Goal: Task Accomplishment & Management: Manage account settings

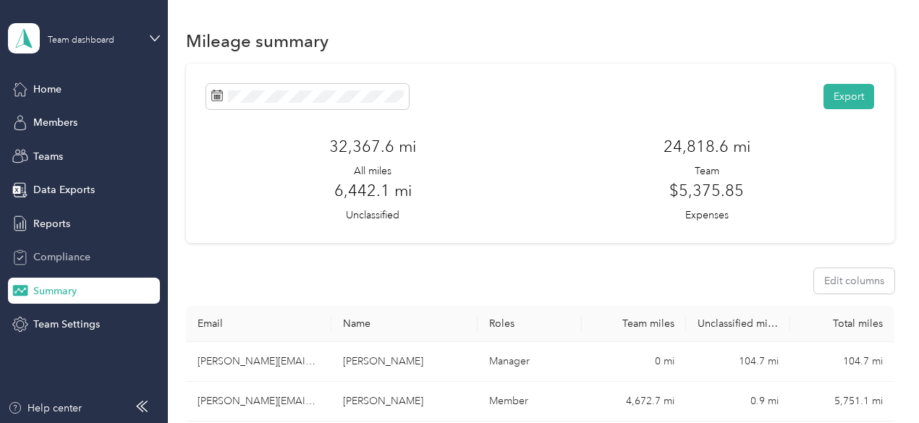
click at [63, 255] on span "Compliance" at bounding box center [61, 257] width 57 height 15
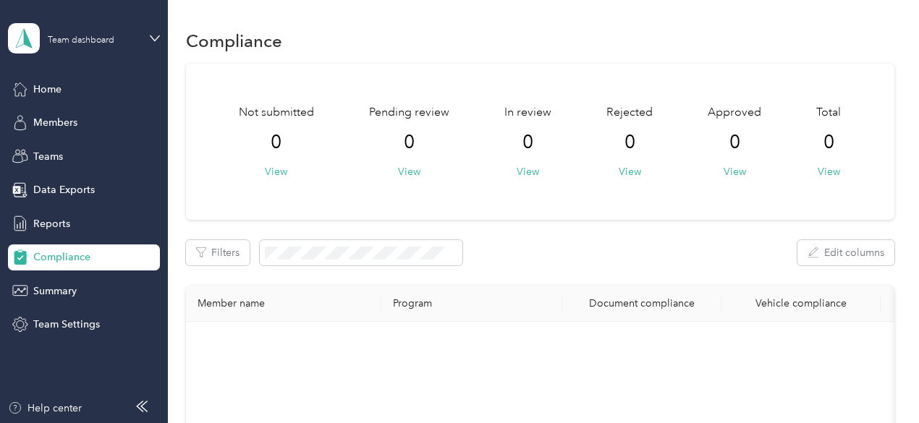
drag, startPoint x: 912, startPoint y: 111, endPoint x: 922, endPoint y: 87, distance: 25.9
click at [912, 87] on html "Team dashboard Home Members Teams Data Exports Reports Compliance Summary Team …" at bounding box center [456, 211] width 912 height 423
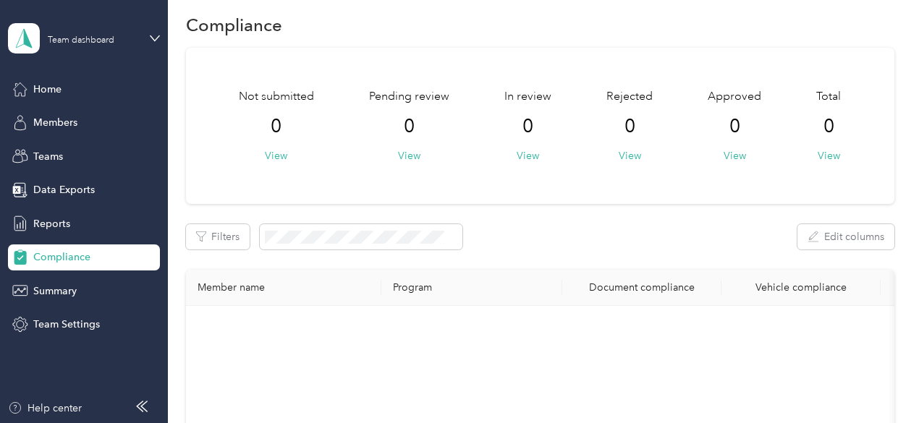
scroll to position [14, 0]
click at [51, 156] on span "Teams" at bounding box center [48, 156] width 30 height 15
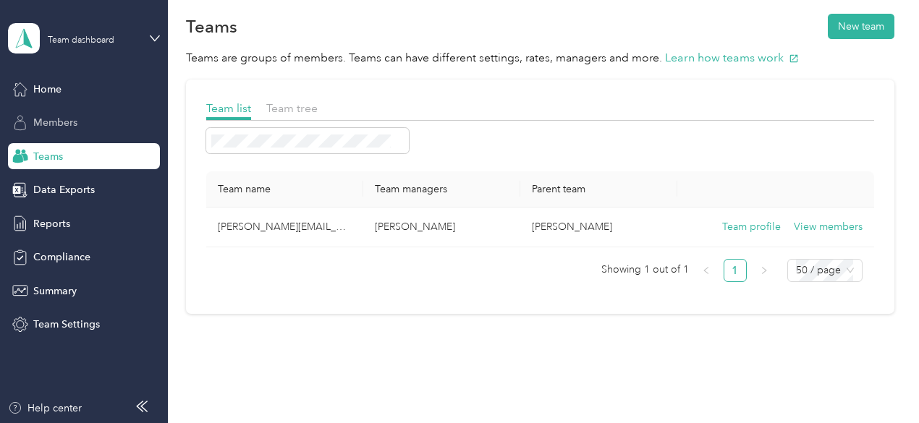
click at [39, 121] on span "Members" at bounding box center [55, 122] width 44 height 15
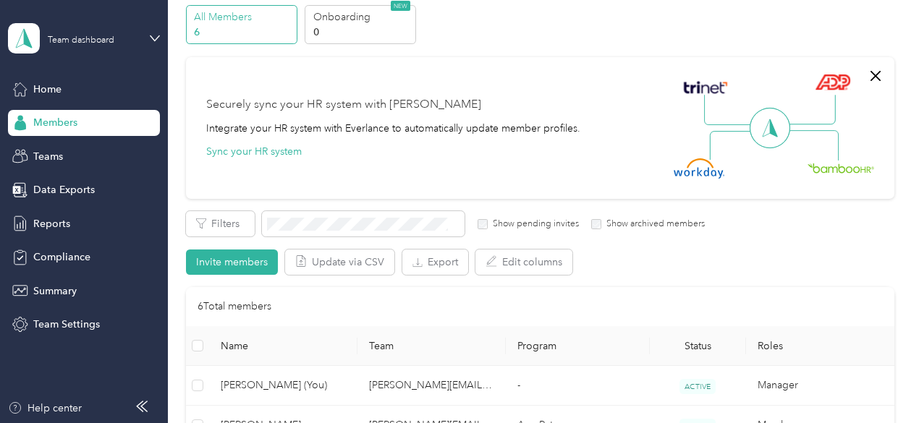
scroll to position [51, 0]
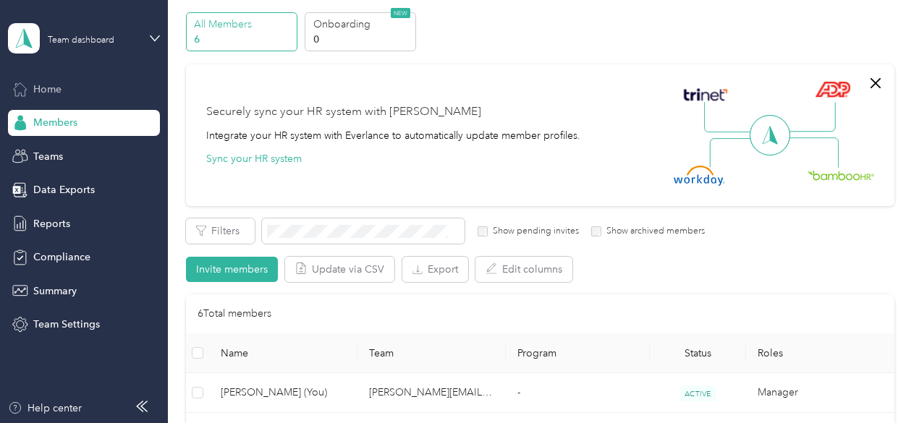
click at [34, 95] on span "Home" at bounding box center [47, 89] width 28 height 15
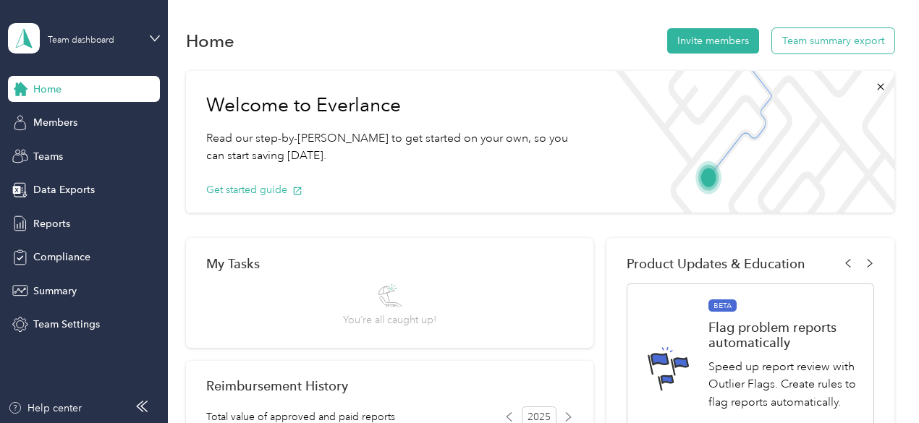
click at [823, 35] on button "Team summary export" at bounding box center [833, 40] width 122 height 25
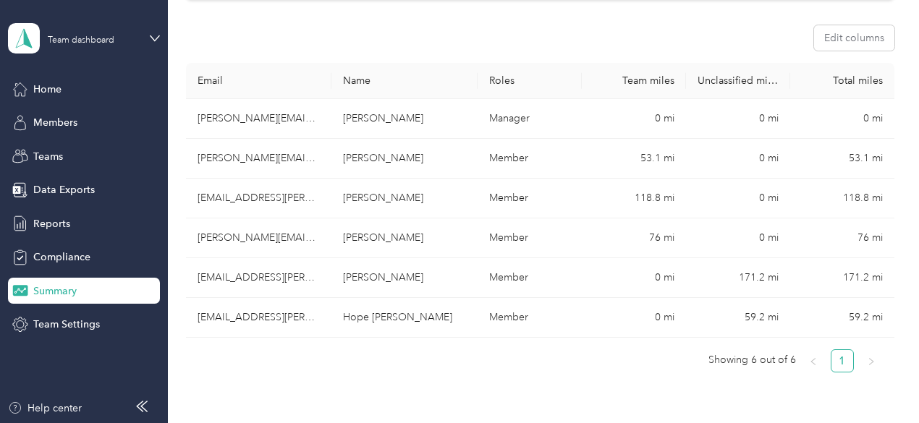
scroll to position [247, 0]
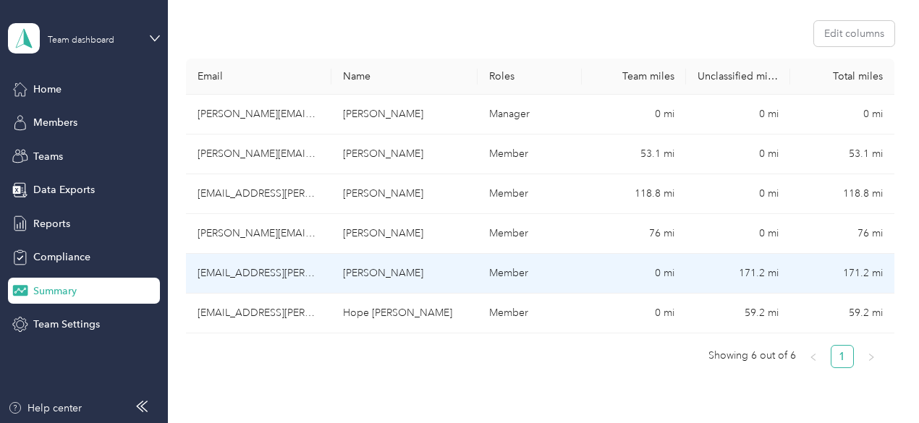
click at [266, 254] on td "[EMAIL_ADDRESS][PERSON_NAME][DOMAIN_NAME]" at bounding box center [259, 274] width 146 height 40
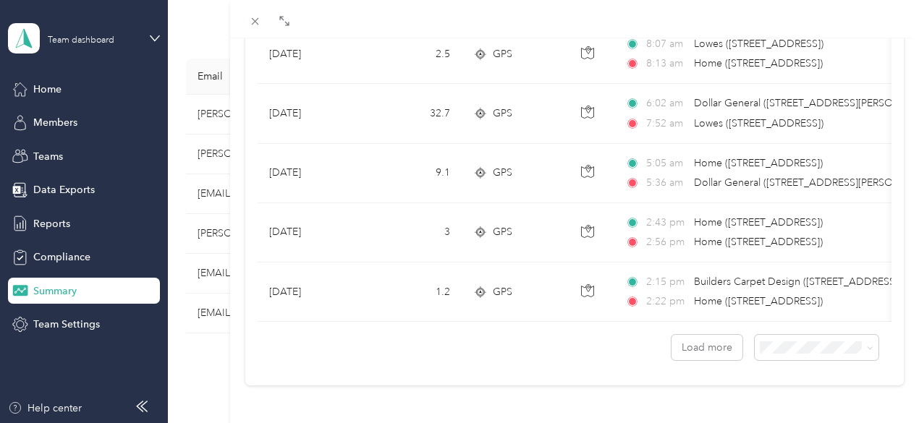
scroll to position [1430, 0]
click at [152, 38] on div "[PERSON_NAME] Archive Trips Expenses Reports Member info Program Commute Rates …" at bounding box center [459, 211] width 919 height 423
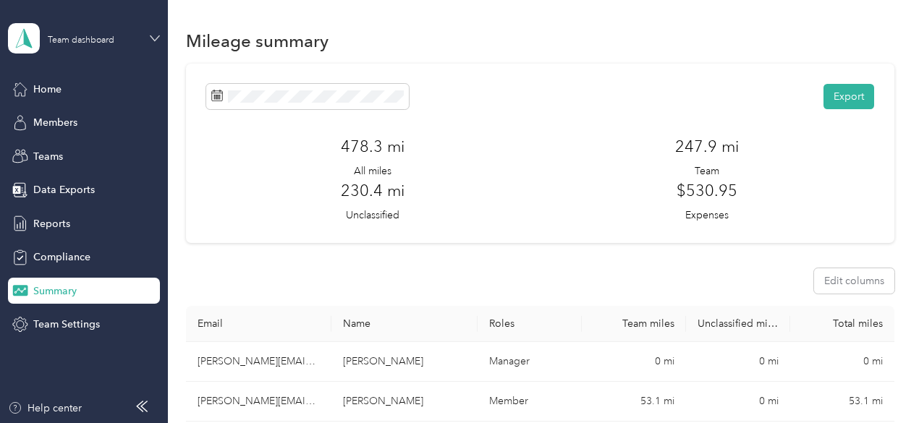
click at [153, 35] on icon at bounding box center [155, 38] width 10 height 10
click at [57, 187] on div "Log out" at bounding box center [242, 184] width 448 height 25
